Goal: Task Accomplishment & Management: Use online tool/utility

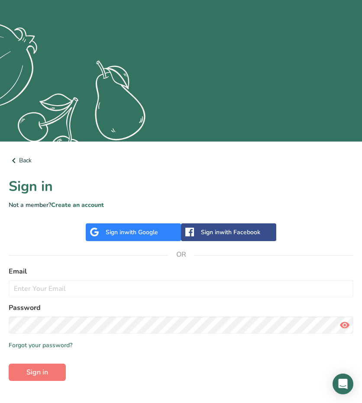
scroll to position [125, 0]
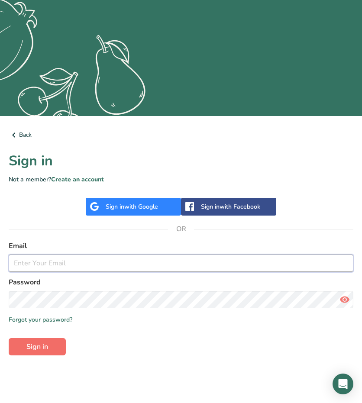
type input "[PERSON_NAME][EMAIL_ADDRESS][DOMAIN_NAME]"
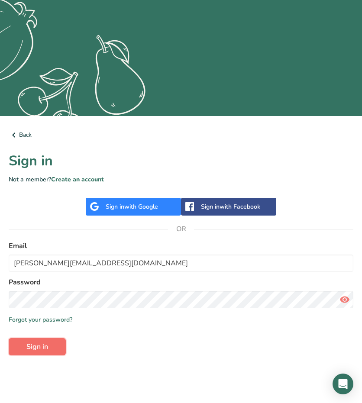
click at [54, 344] on button "Sign in" at bounding box center [37, 346] width 57 height 17
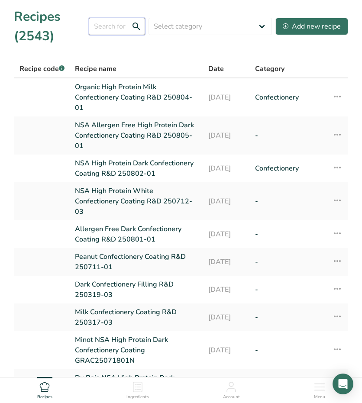
click at [109, 26] on input "text" at bounding box center [117, 26] width 56 height 17
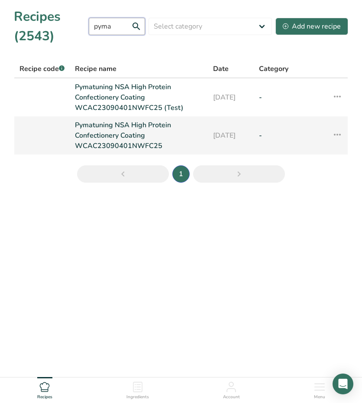
type input "pyma"
click at [114, 125] on link "Pymatuning NSA High Protein Confectionery Coating WCAC23090401NWFC25" at bounding box center [139, 135] width 128 height 31
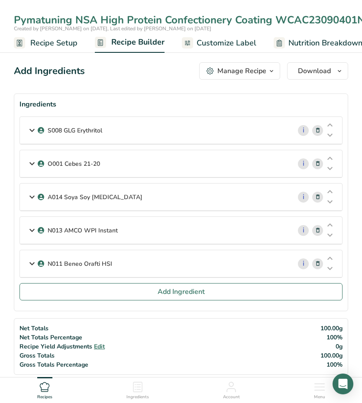
click at [31, 261] on icon at bounding box center [32, 264] width 10 height 16
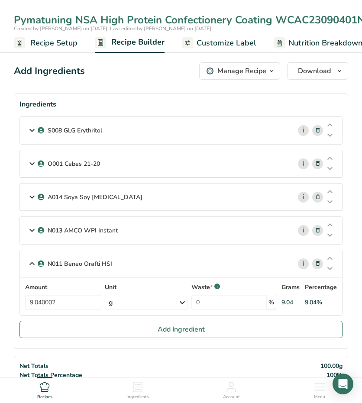
click at [29, 225] on icon at bounding box center [32, 230] width 10 height 16
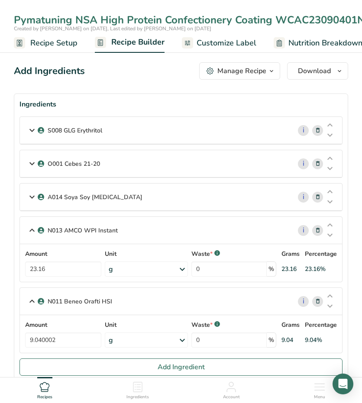
click at [23, 197] on div "A014 Soya Soy [MEDICAL_DATA]" at bounding box center [155, 196] width 271 height 27
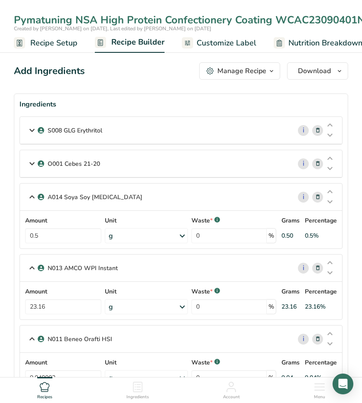
click at [29, 164] on icon at bounding box center [32, 164] width 10 height 16
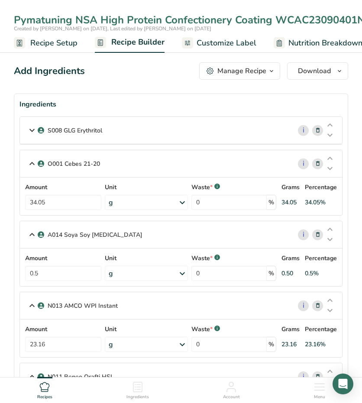
click at [25, 131] on div "S008 GLG Erythritol" at bounding box center [155, 130] width 271 height 27
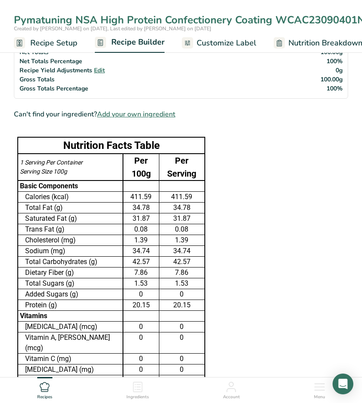
scroll to position [519, 0]
